Goal: Information Seeking & Learning: Compare options

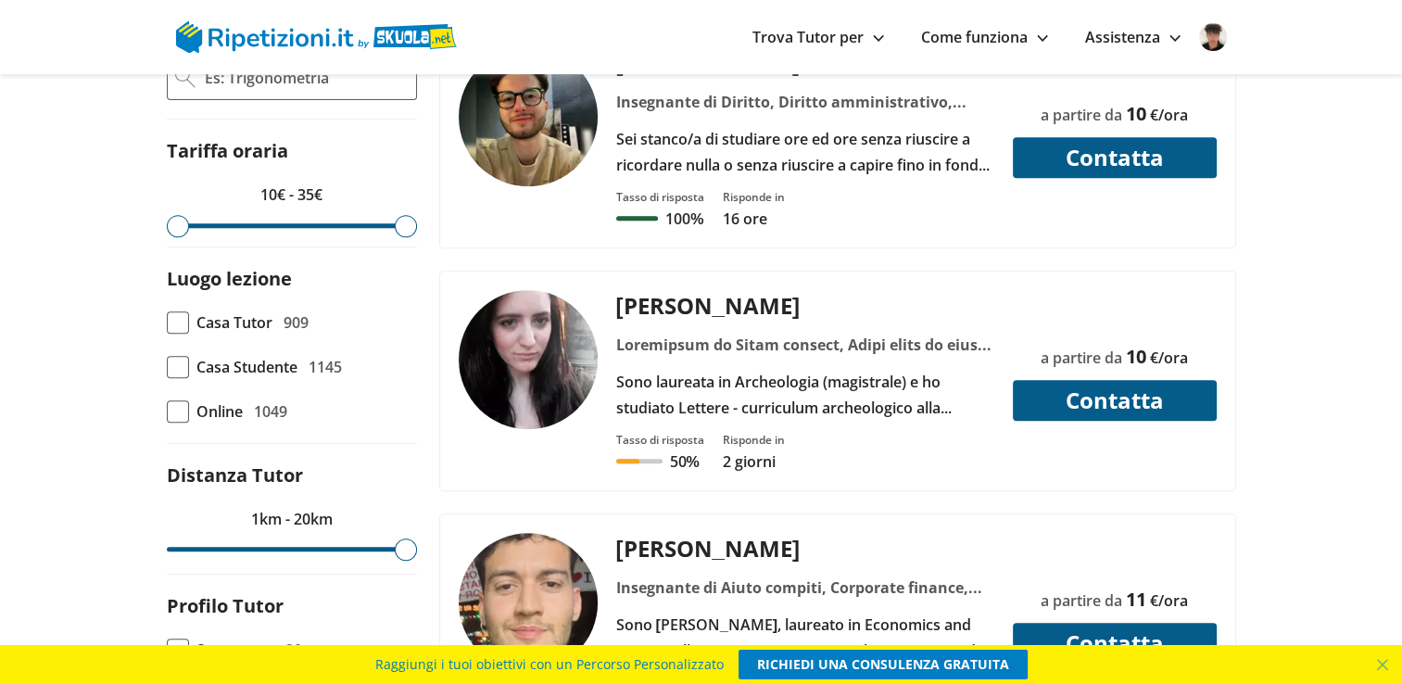
scroll to position [648, 0]
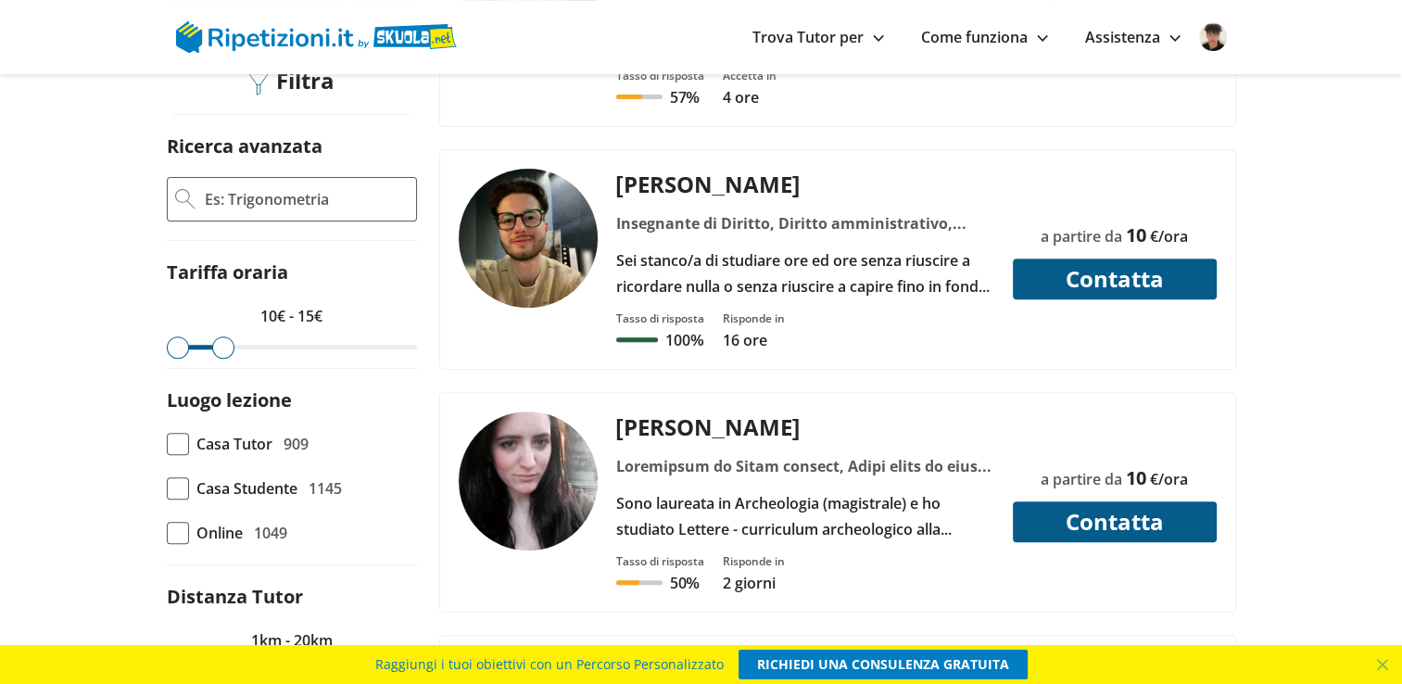
drag, startPoint x: 396, startPoint y: 318, endPoint x: 223, endPoint y: 320, distance: 173.2
type input "15"
click at [223, 345] on input "range" at bounding box center [292, 347] width 250 height 5
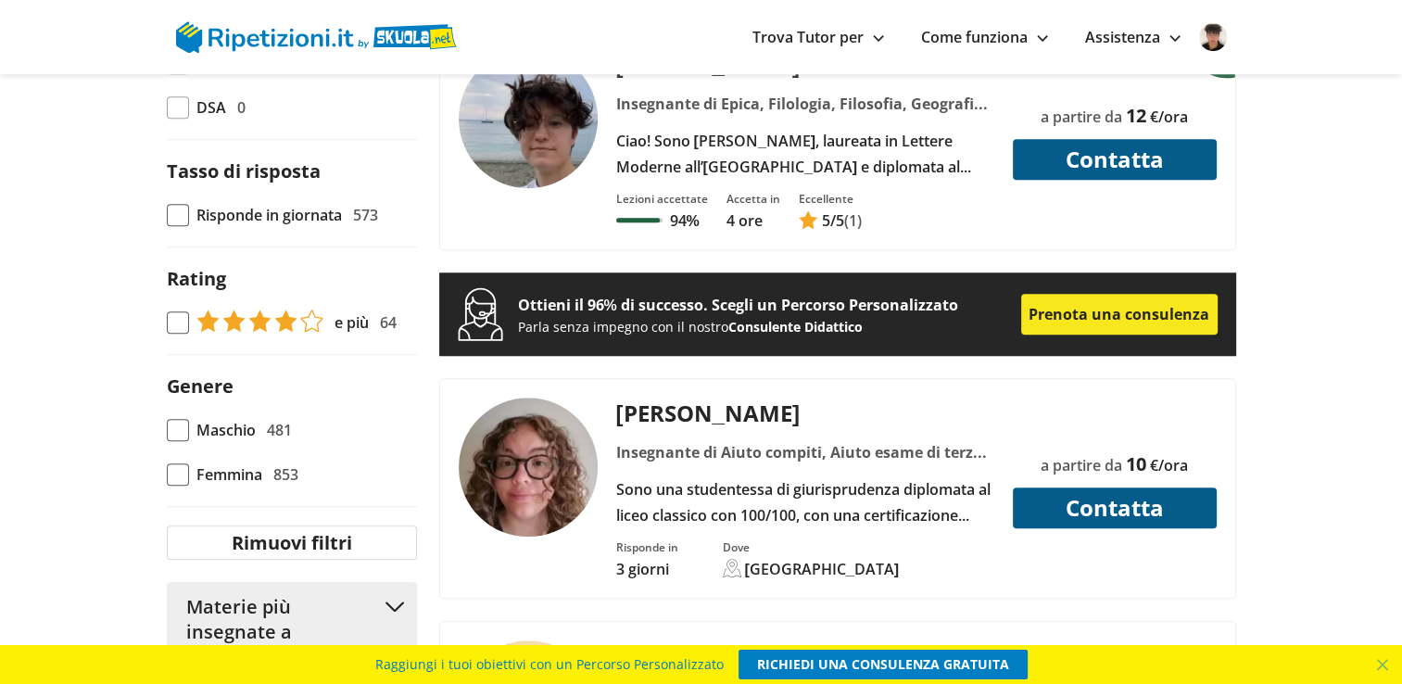
scroll to position [1575, 0]
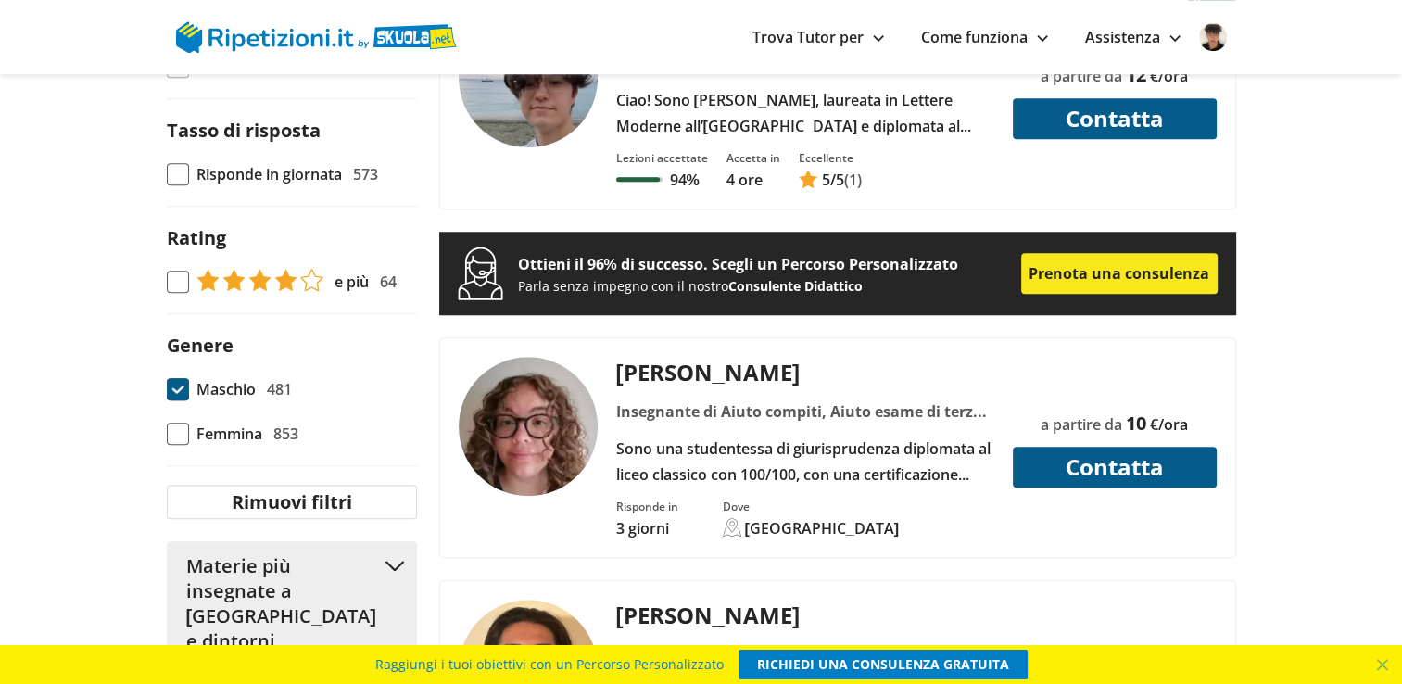
click at [179, 383] on span at bounding box center [178, 389] width 22 height 22
click at [167, 389] on input "Maschio 481" at bounding box center [167, 389] width 0 height 0
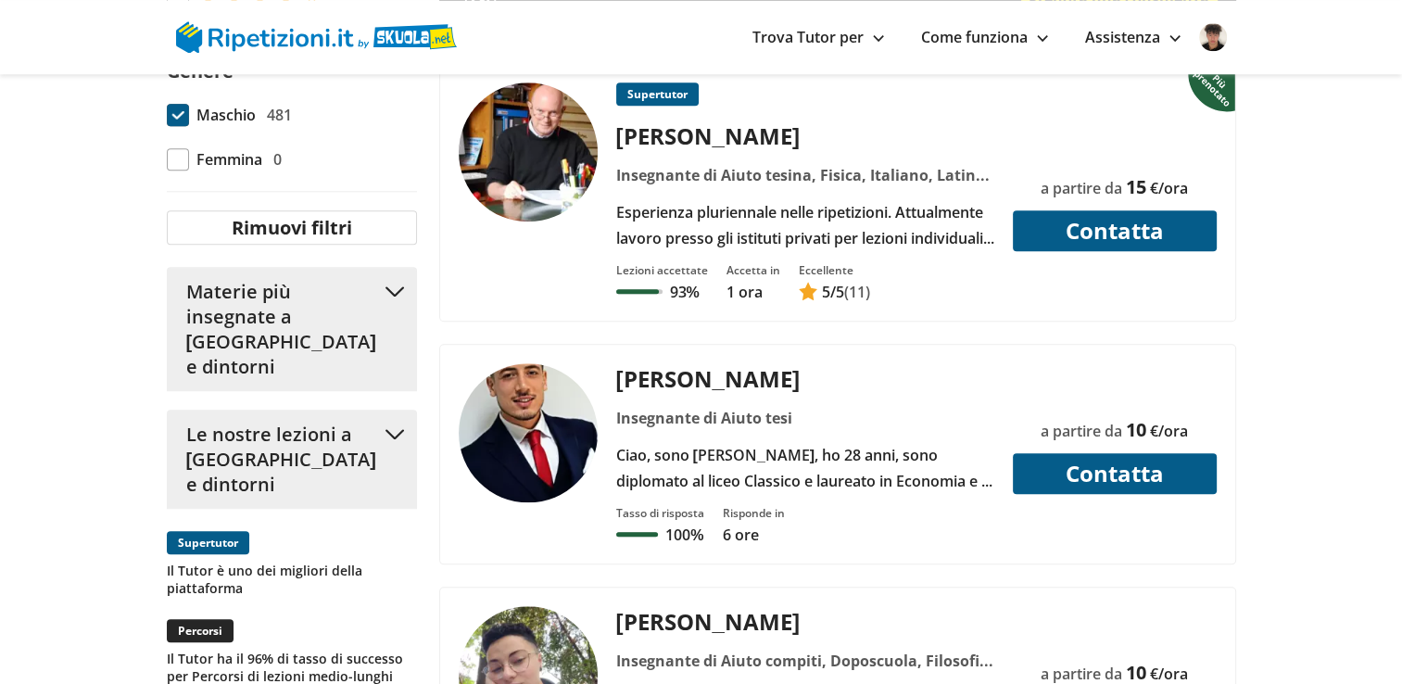
scroll to position [1853, 0]
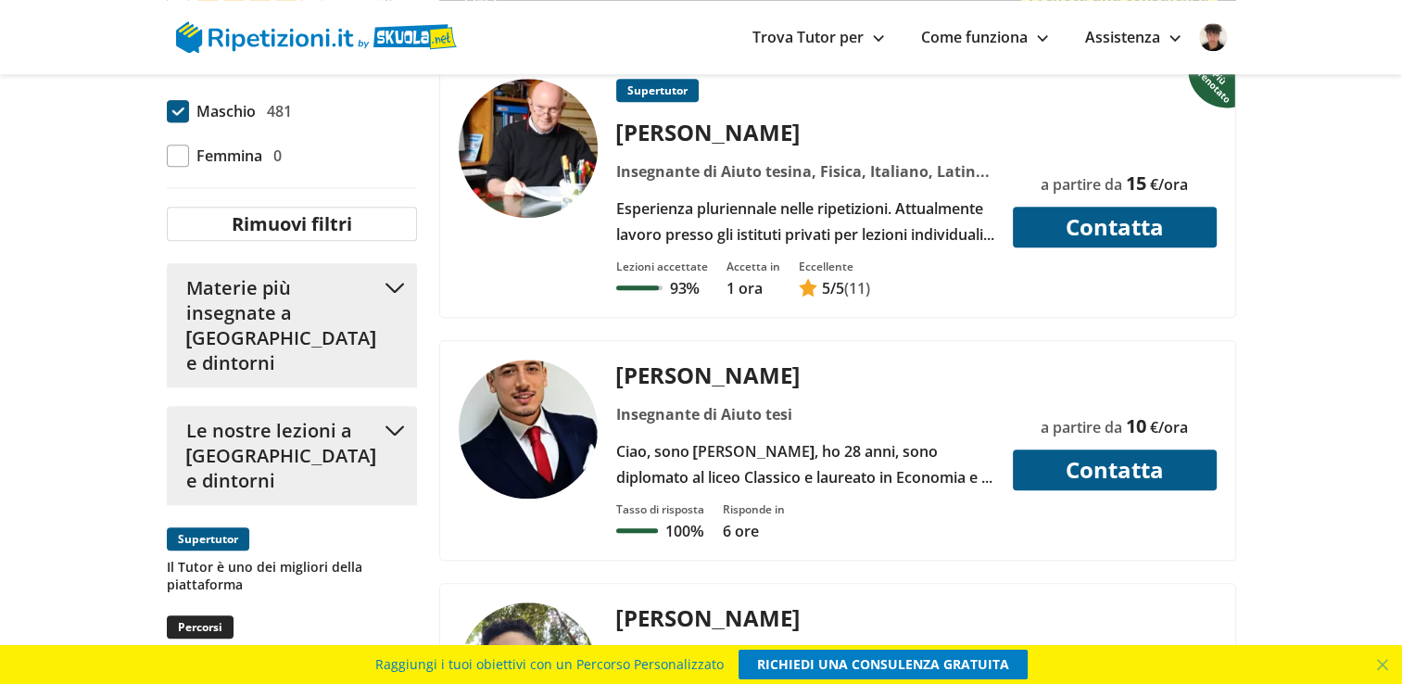
click at [391, 263] on button "Materie più insegnate a [GEOGRAPHIC_DATA] e dintorni" at bounding box center [292, 325] width 250 height 124
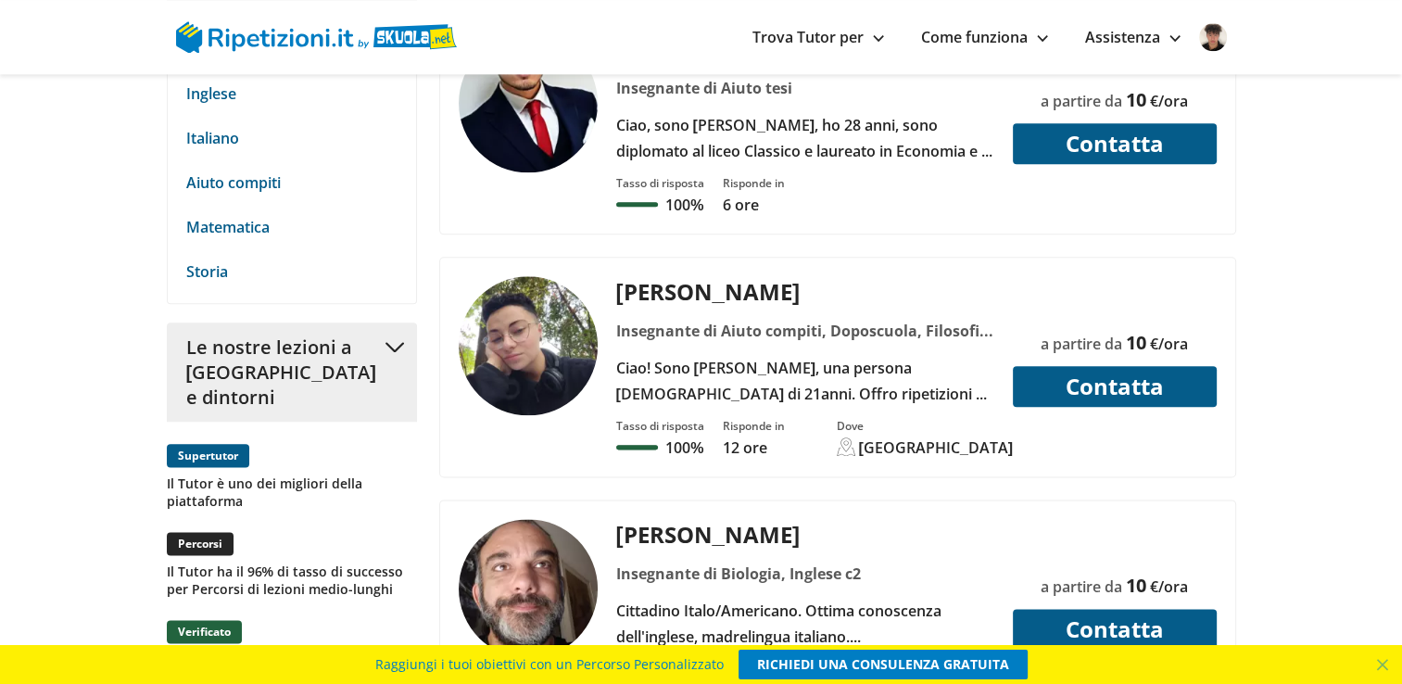
scroll to position [2223, 0]
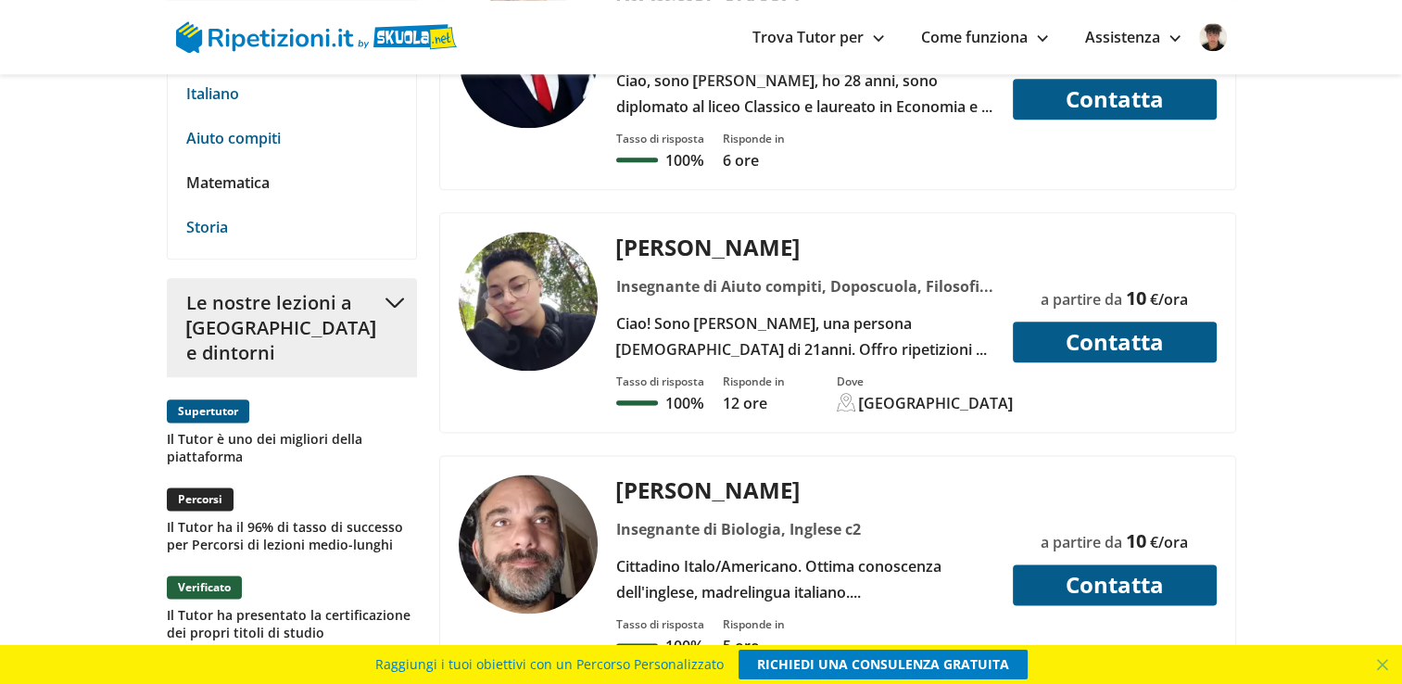
click at [247, 170] on link "Matematica" at bounding box center [291, 183] width 211 height 26
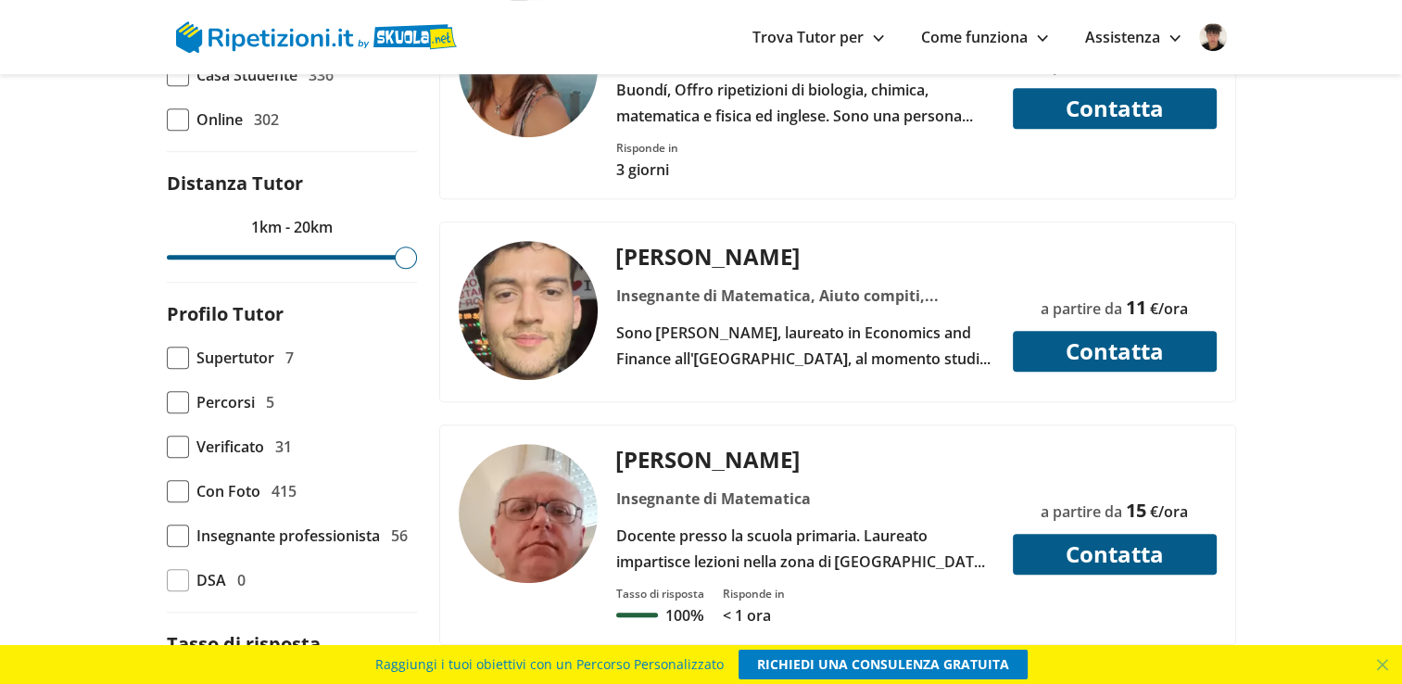
scroll to position [1112, 0]
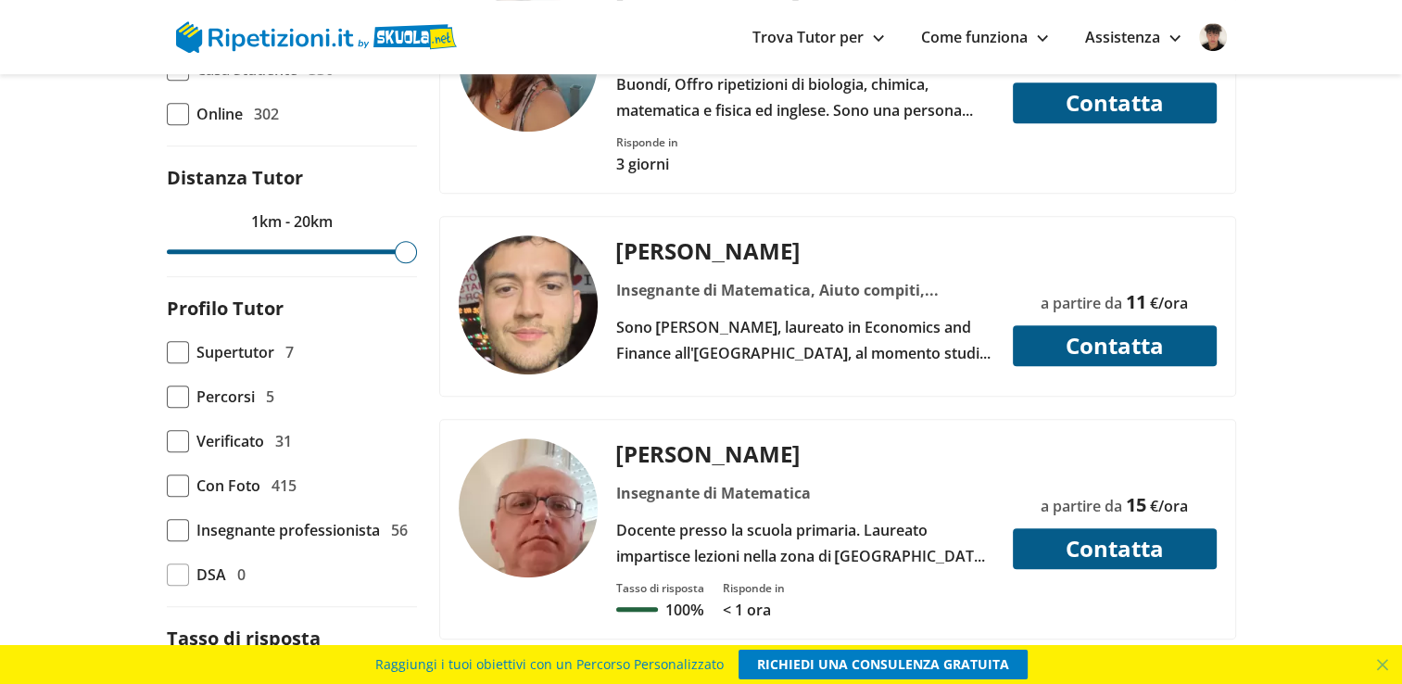
click at [165, 438] on div "Consigliati Prezzo più basso Prezzo più alto Distanza Tempo di risposta Feedbac…" at bounding box center [291, 353] width 264 height 1277
click at [167, 474] on span at bounding box center [178, 485] width 22 height 22
click at [167, 485] on input "Con Foto 415" at bounding box center [167, 485] width 0 height 0
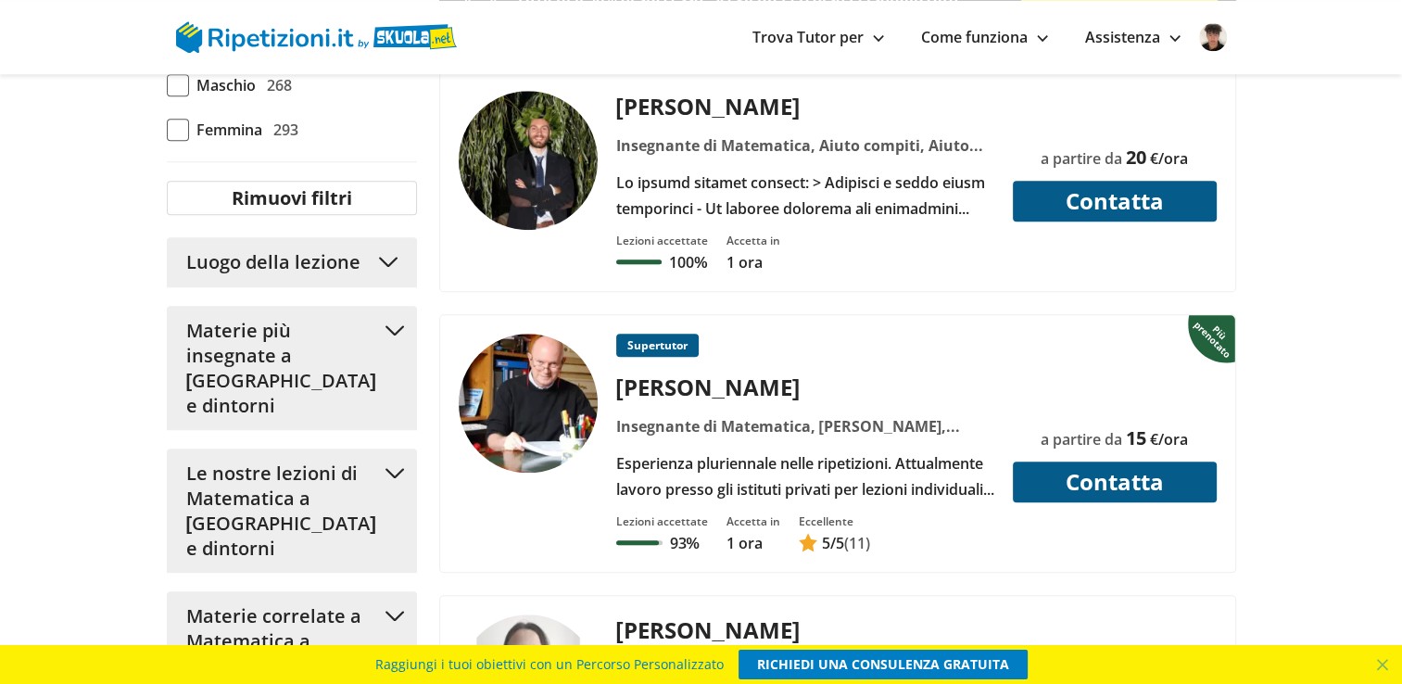
scroll to position [1575, 0]
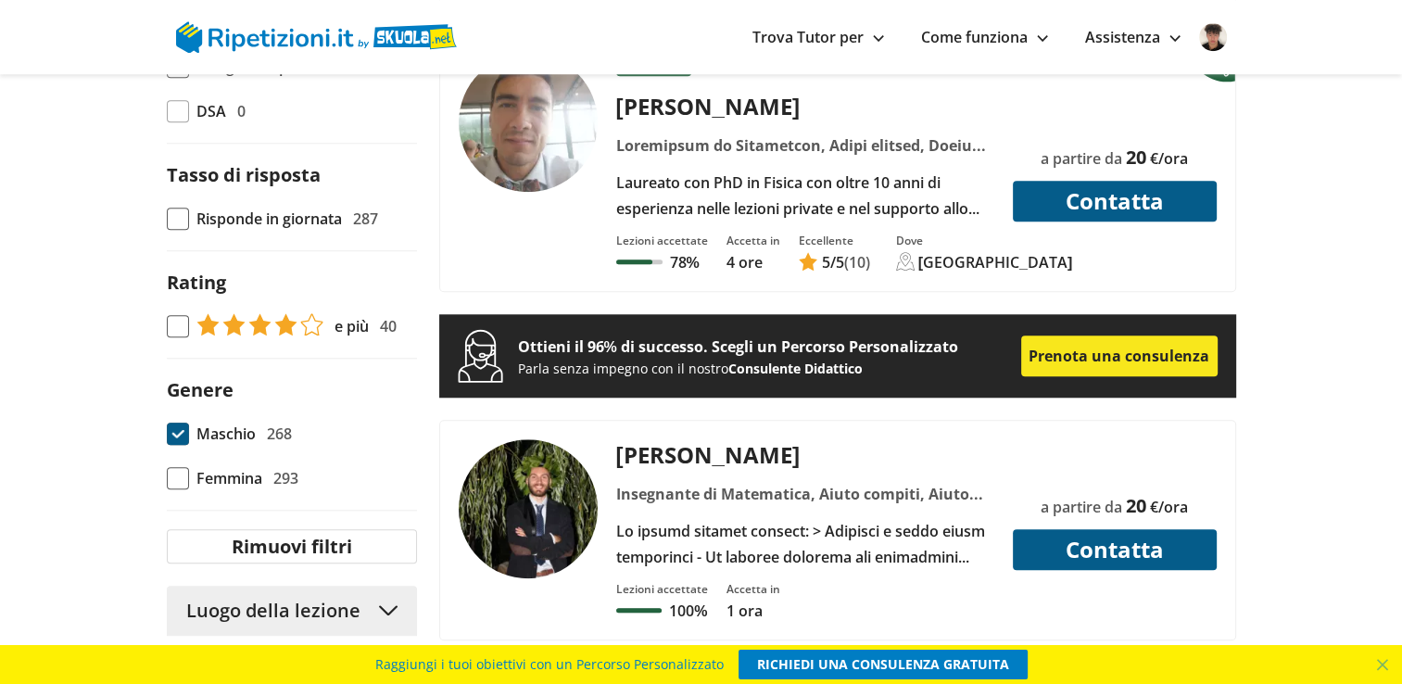
click at [182, 422] on span at bounding box center [178, 433] width 22 height 22
click at [167, 434] on input "Maschio 268" at bounding box center [167, 434] width 0 height 0
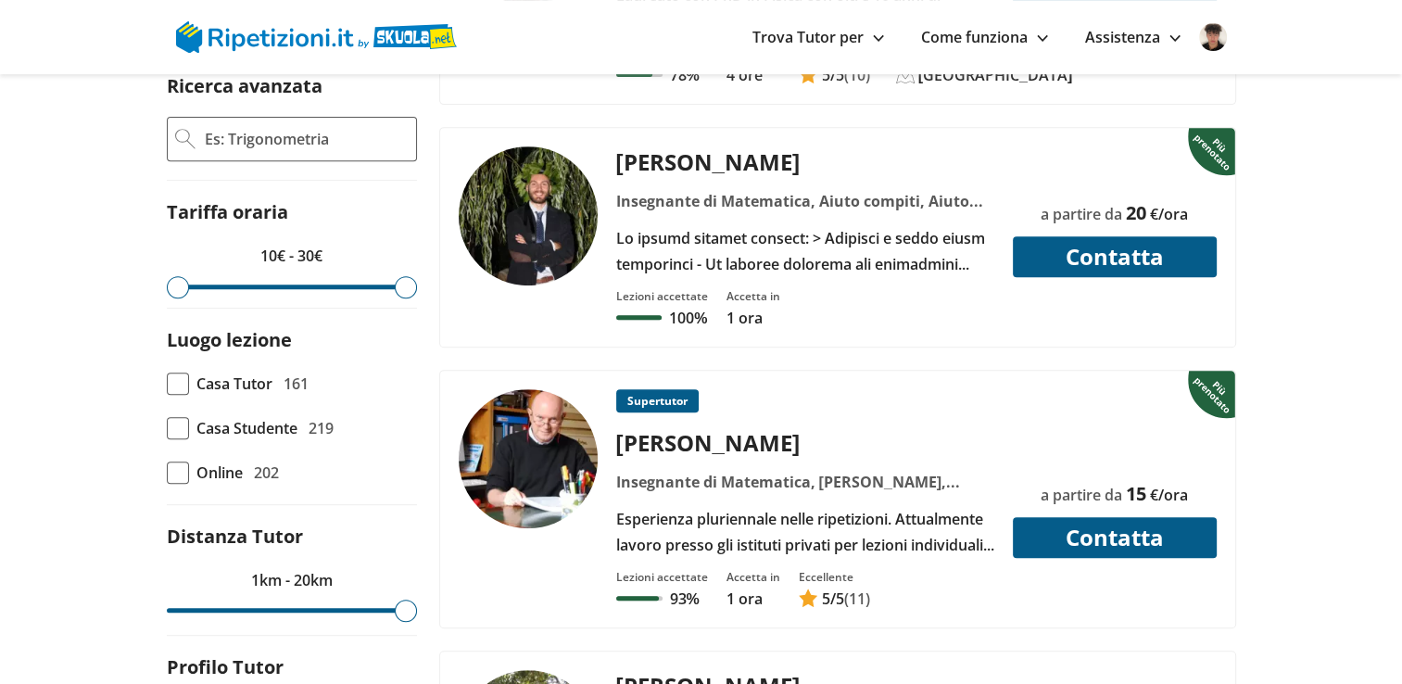
scroll to position [741, 0]
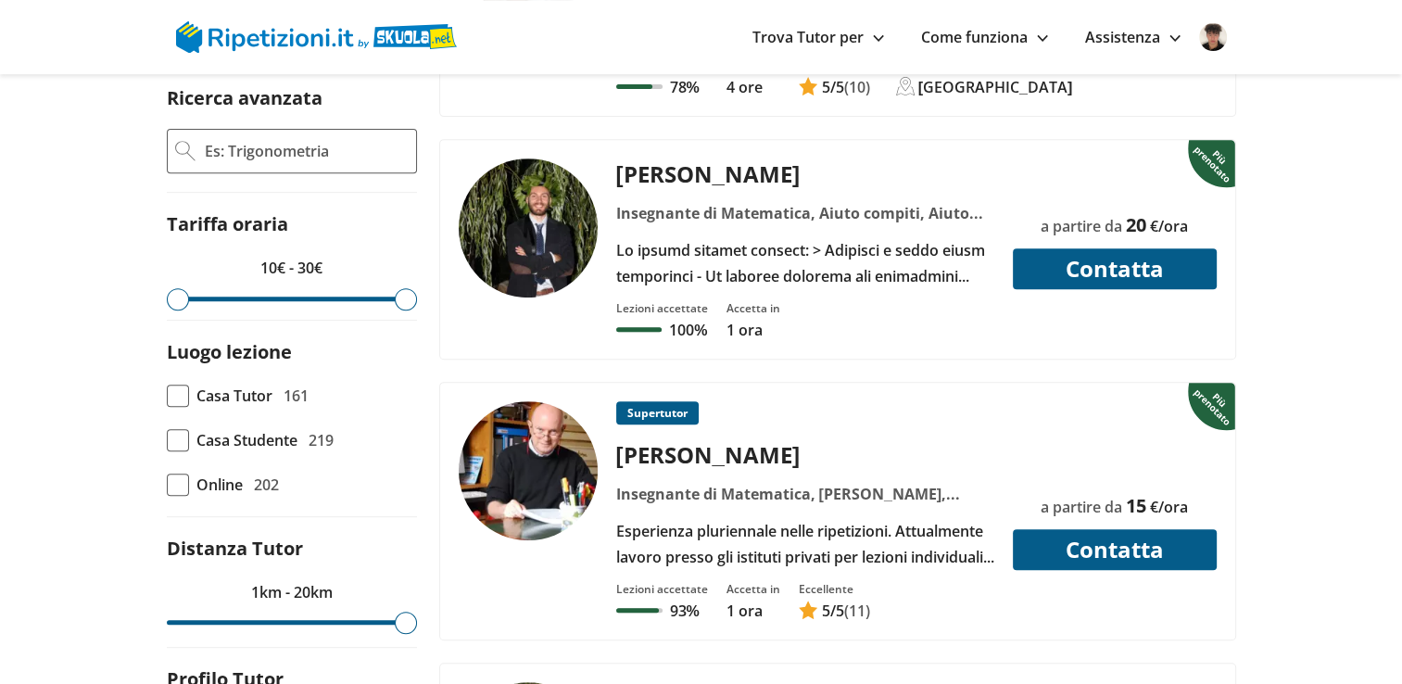
drag, startPoint x: 317, startPoint y: 257, endPoint x: 207, endPoint y: 277, distance: 112.1
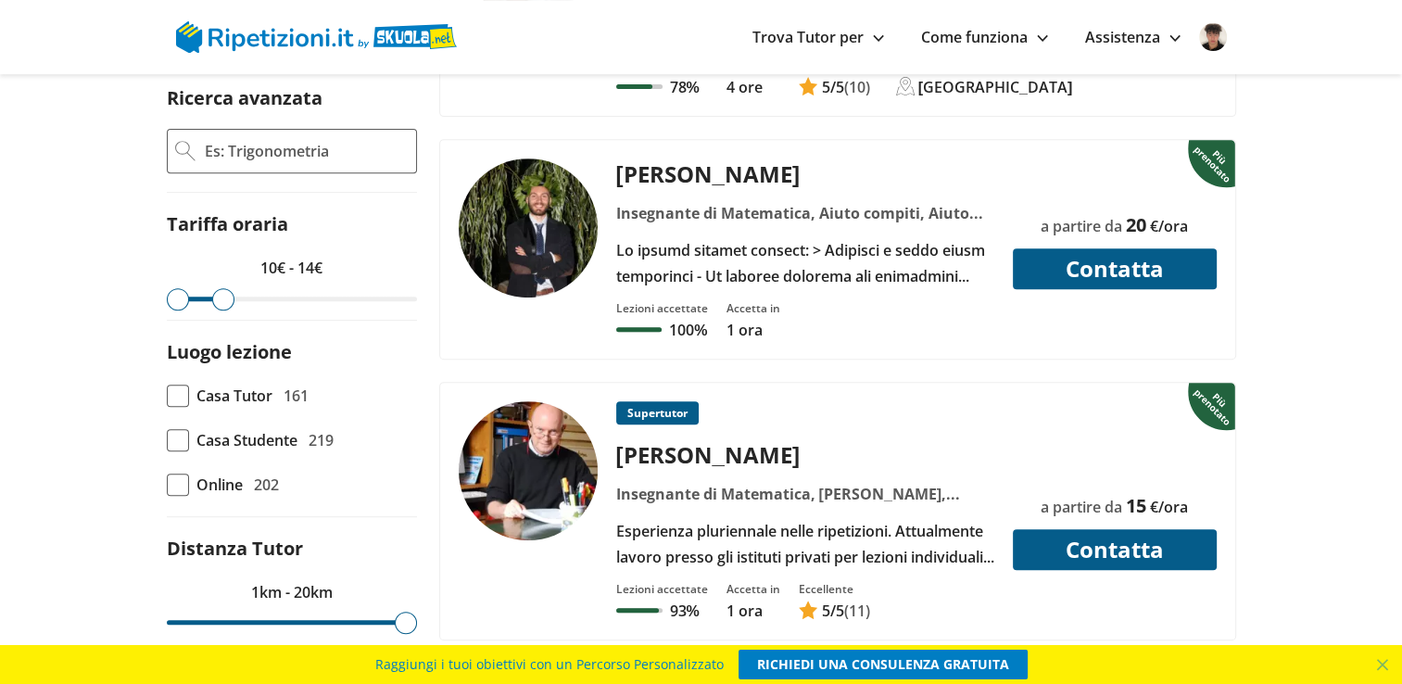
drag, startPoint x: 396, startPoint y: 254, endPoint x: 221, endPoint y: 261, distance: 175.2
type input "14"
click at [221, 296] on input "range" at bounding box center [292, 298] width 250 height 5
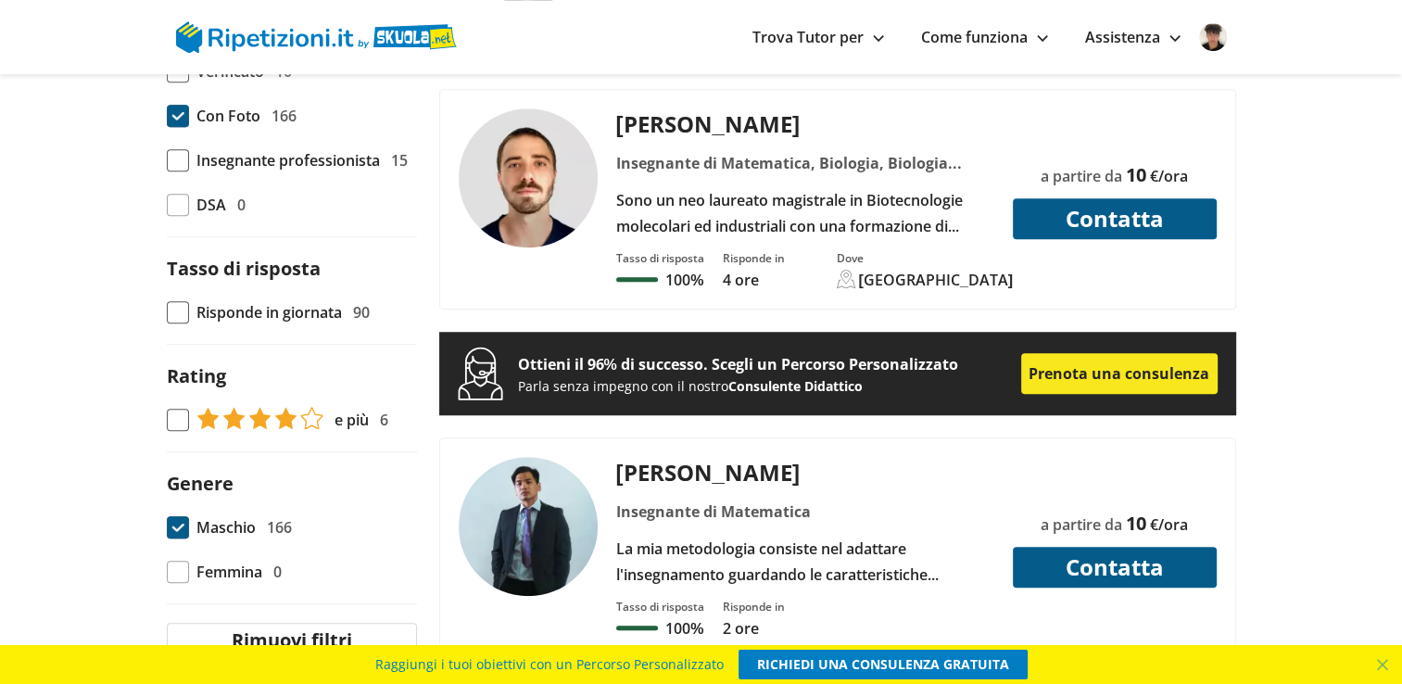
scroll to position [1482, 0]
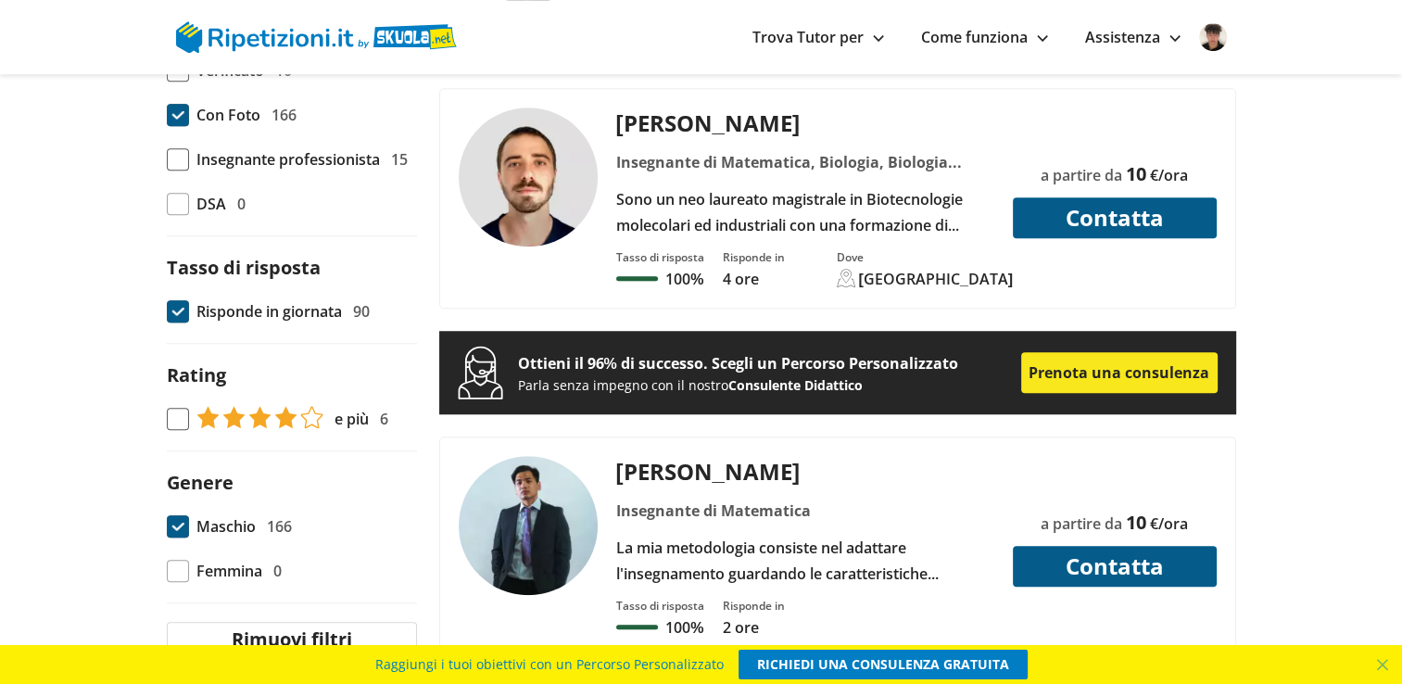
click at [170, 300] on span at bounding box center [178, 311] width 22 height 22
click at [167, 311] on input "Risponde in giornata 90" at bounding box center [167, 311] width 0 height 0
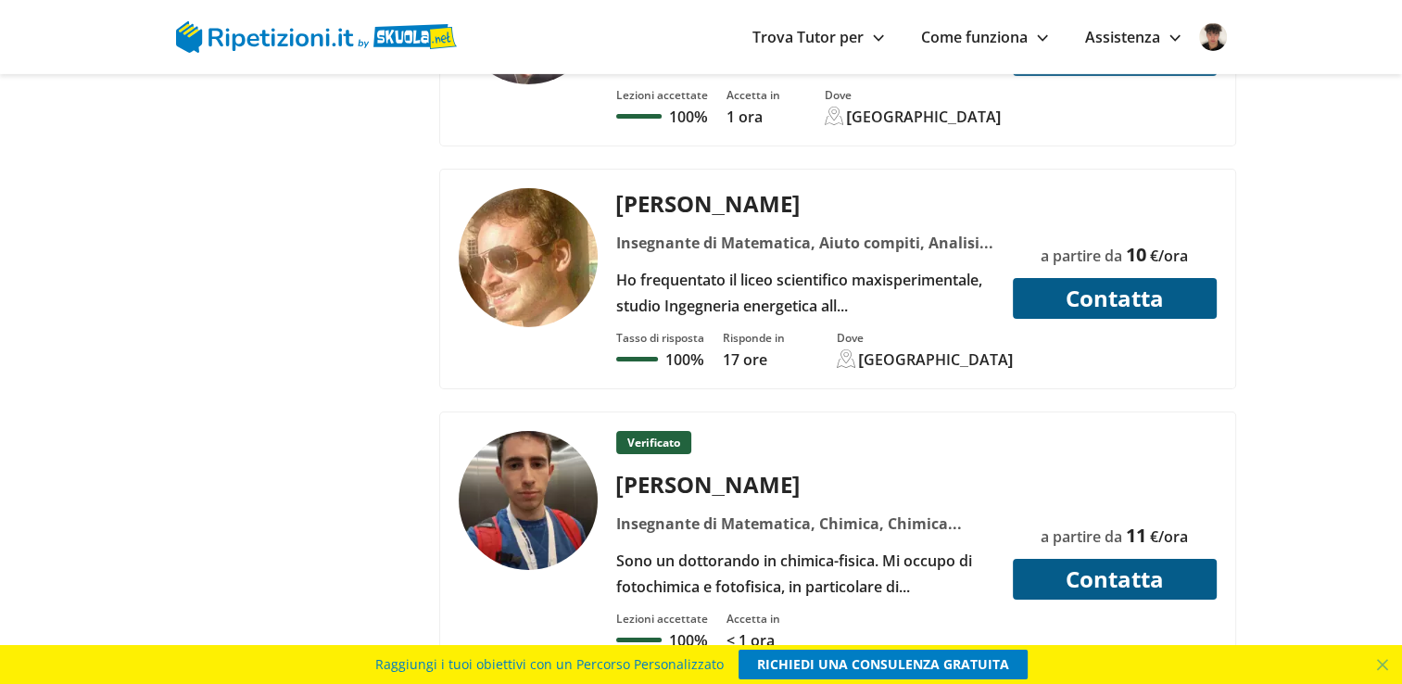
scroll to position [6206, 0]
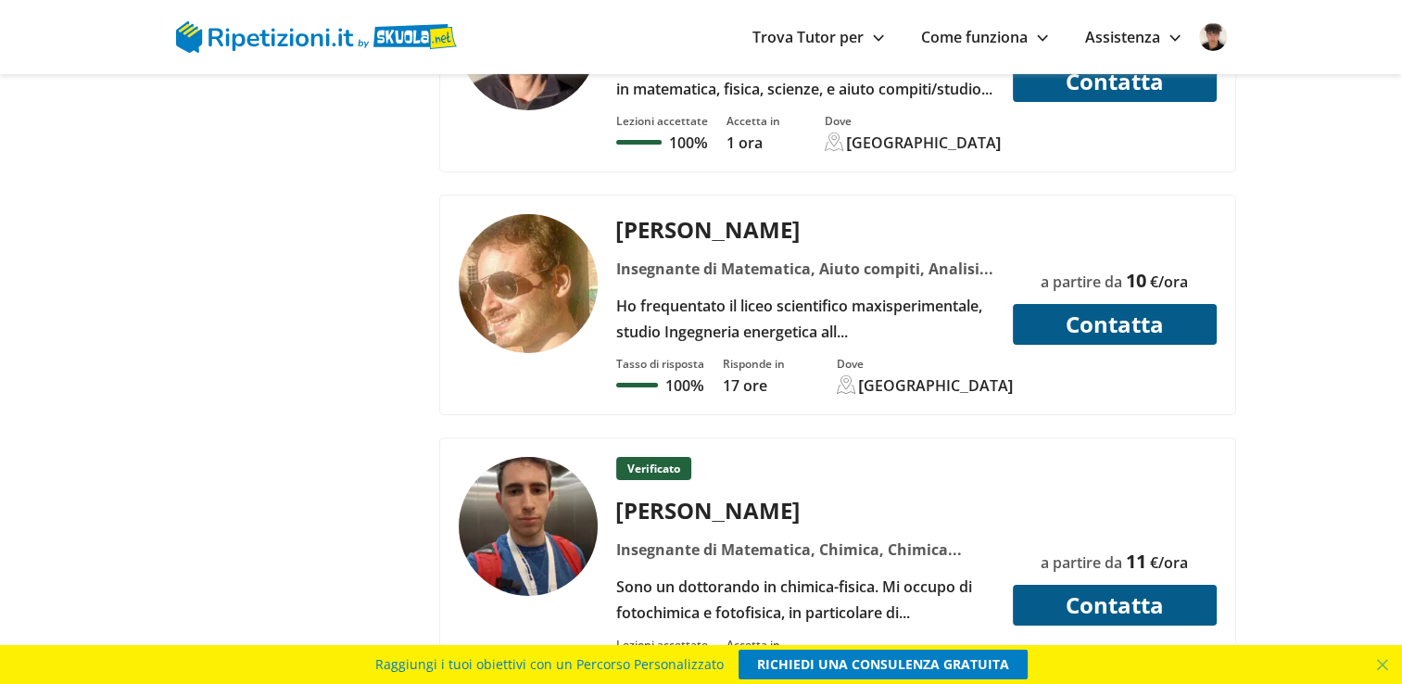
click at [800, 573] on div "Sono un dottorando in chimica-fisica. Mi occupo di fotochimica e fotofisica, in…" at bounding box center [805, 599] width 392 height 52
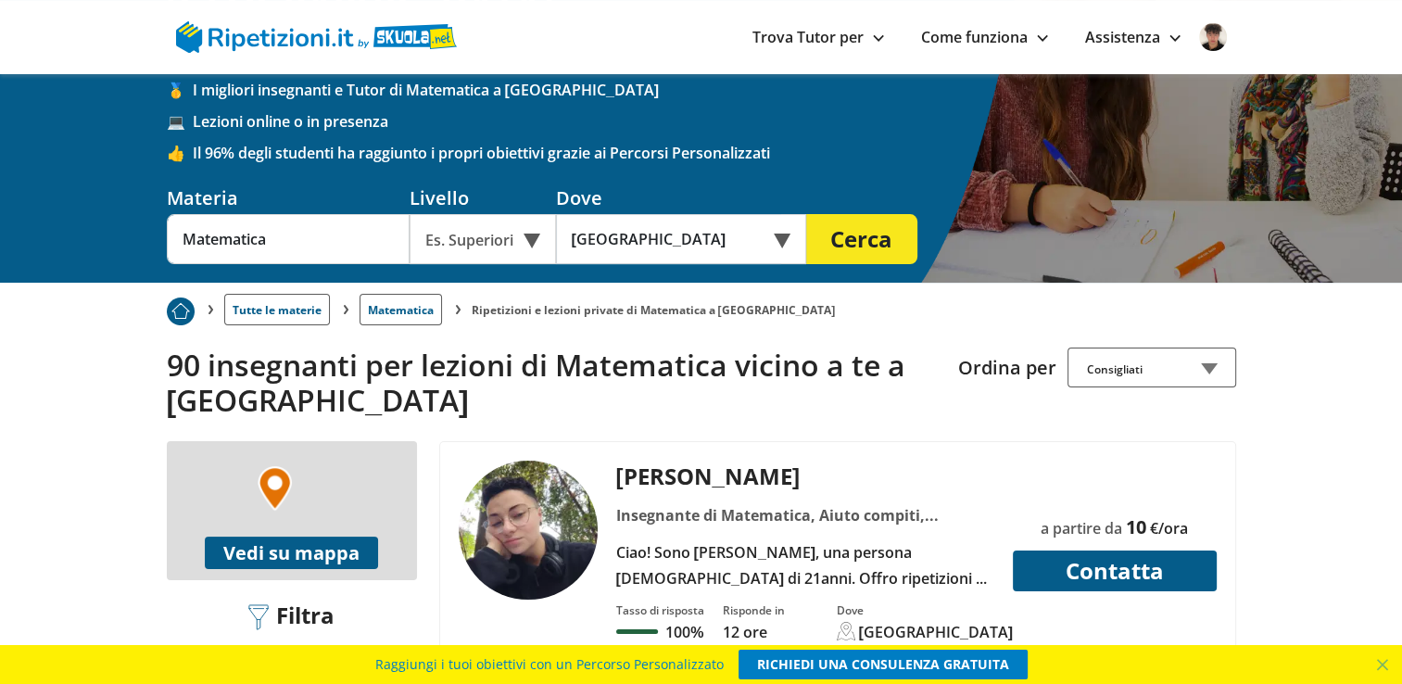
scroll to position [251, 0]
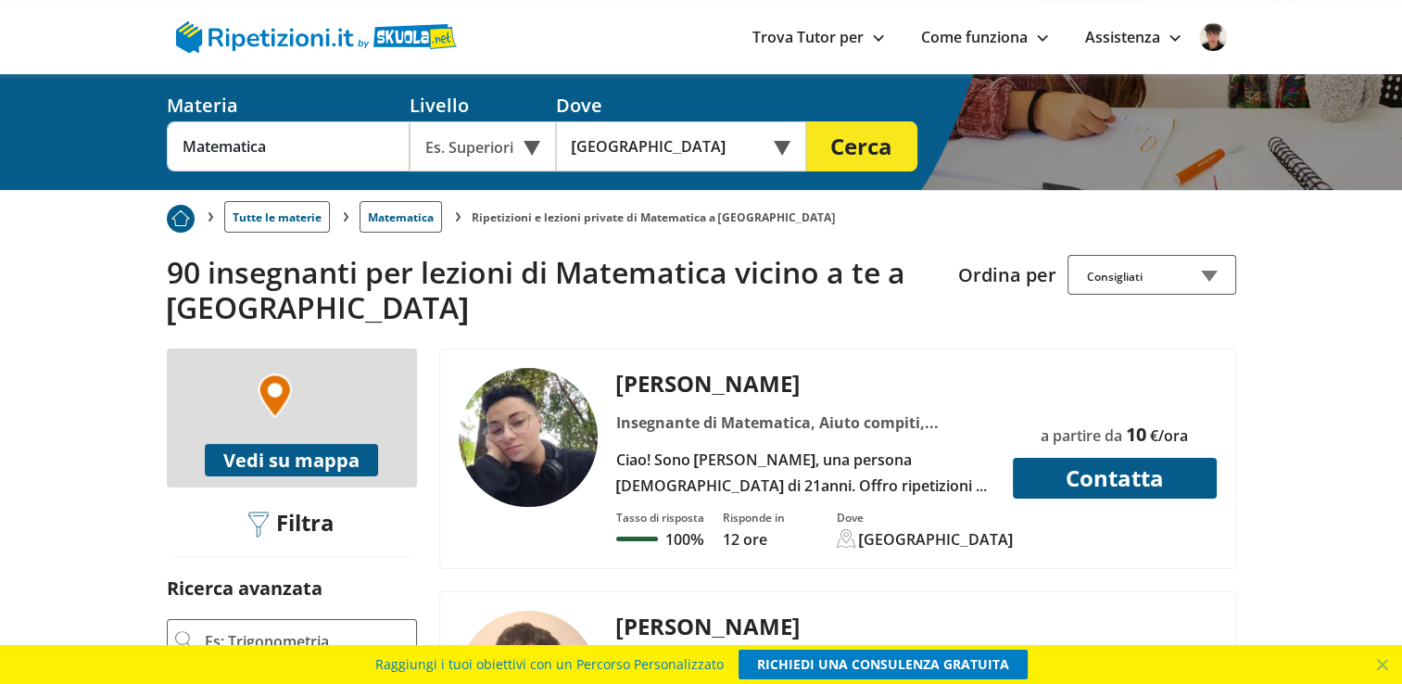
click at [774, 447] on div "Ciao! Sono [PERSON_NAME], una persona [DEMOGRAPHIC_DATA] di 21anni. Offro ripet…" at bounding box center [805, 472] width 392 height 52
